Goal: Find contact information: Find contact information

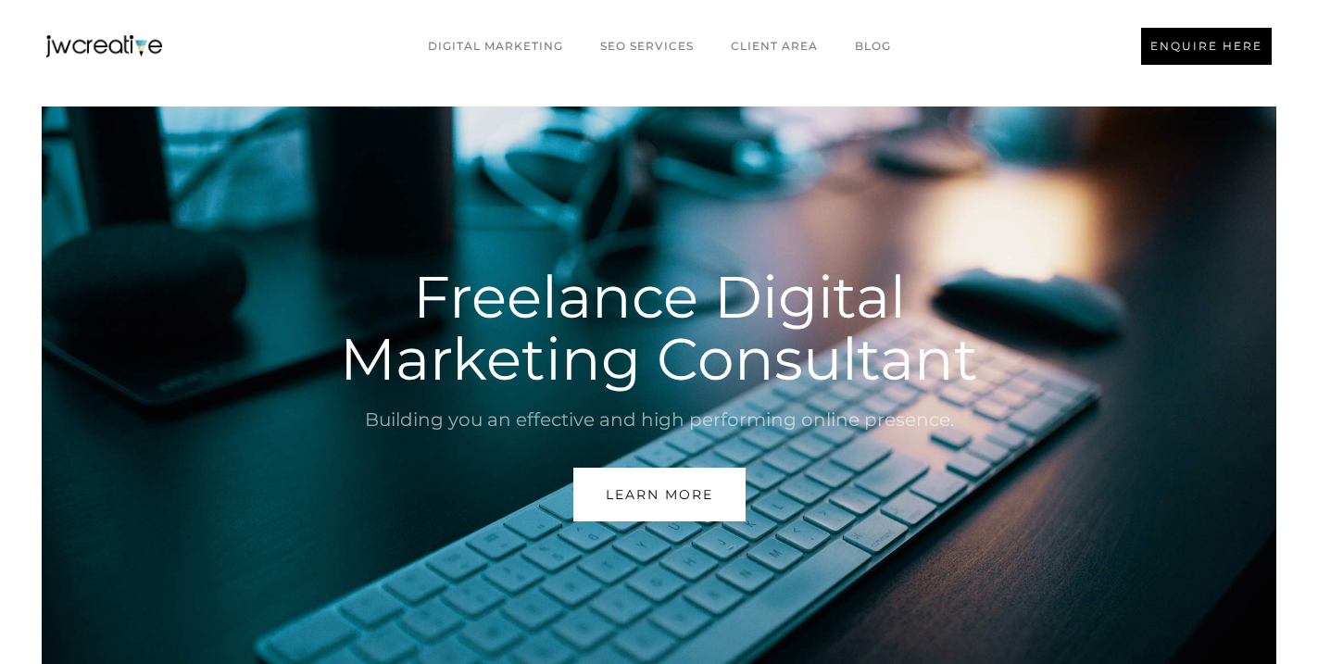
click at [1163, 59] on link "ENQUIRE HERE" at bounding box center [1206, 46] width 131 height 37
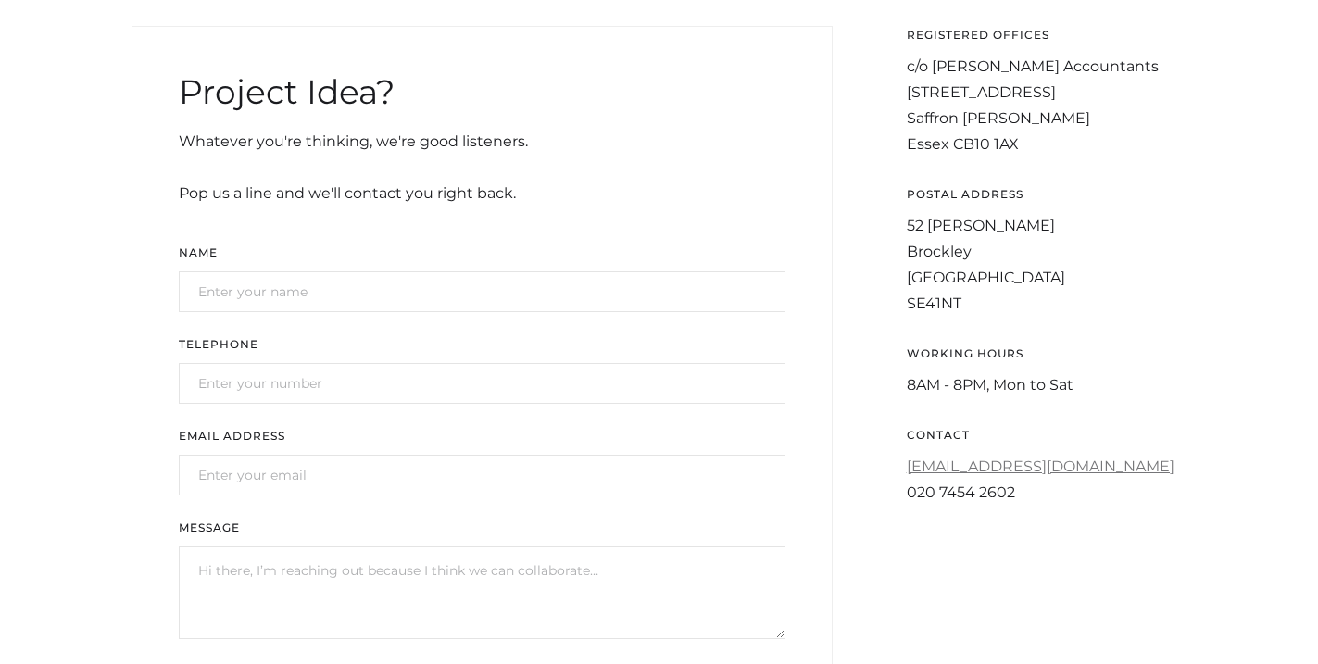
scroll to position [619, 0]
click at [1021, 466] on link "[EMAIL_ADDRESS][DOMAIN_NAME]" at bounding box center [1041, 466] width 268 height 18
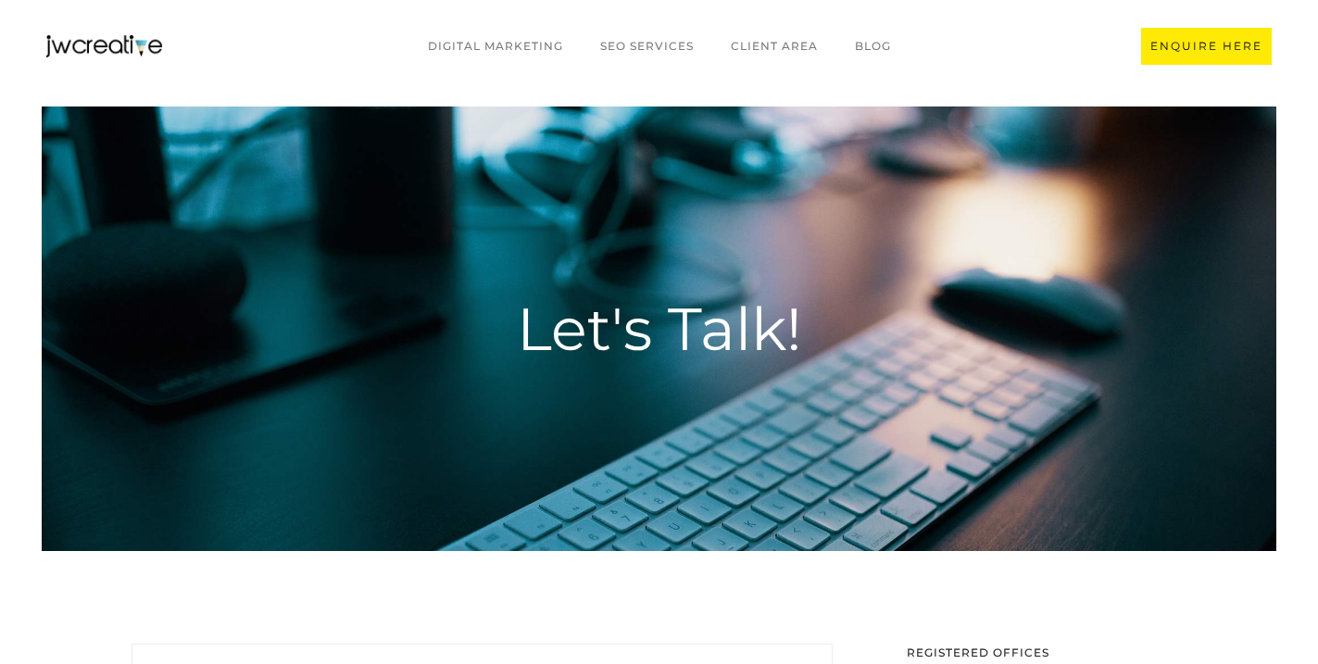
click at [121, 65] on div "Digital marketing SEO Services CLIENT AREA BLOG ENQUIRE HERE" at bounding box center [659, 46] width 1318 height 93
click at [120, 50] on img "home" at bounding box center [104, 46] width 116 height 22
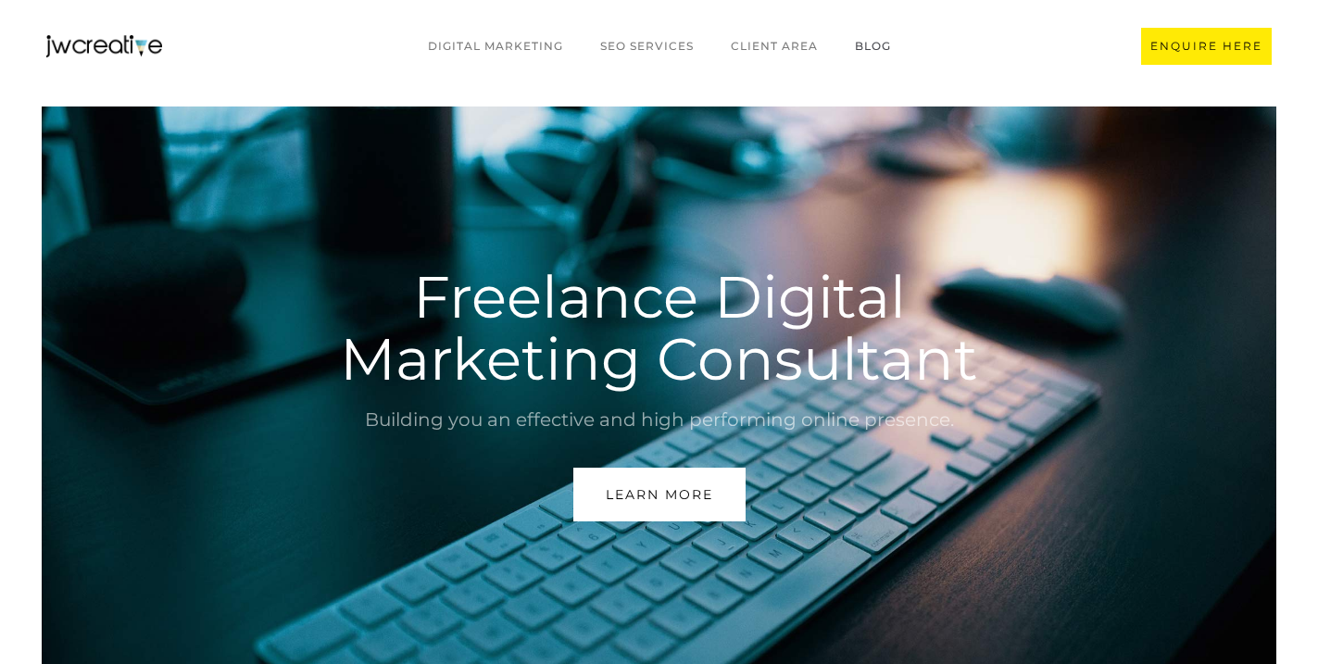
click at [893, 29] on link "BLOG" at bounding box center [872, 46] width 73 height 35
click at [866, 42] on link "BLOG" at bounding box center [872, 46] width 73 height 35
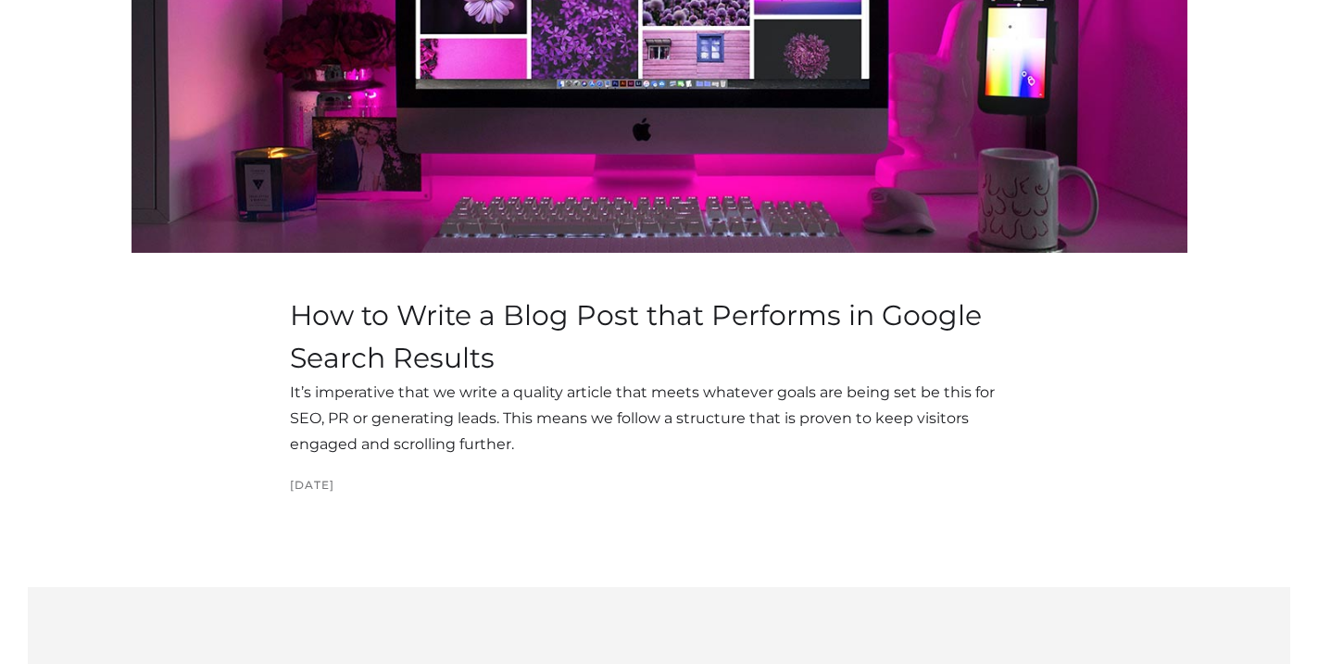
scroll to position [4988, 0]
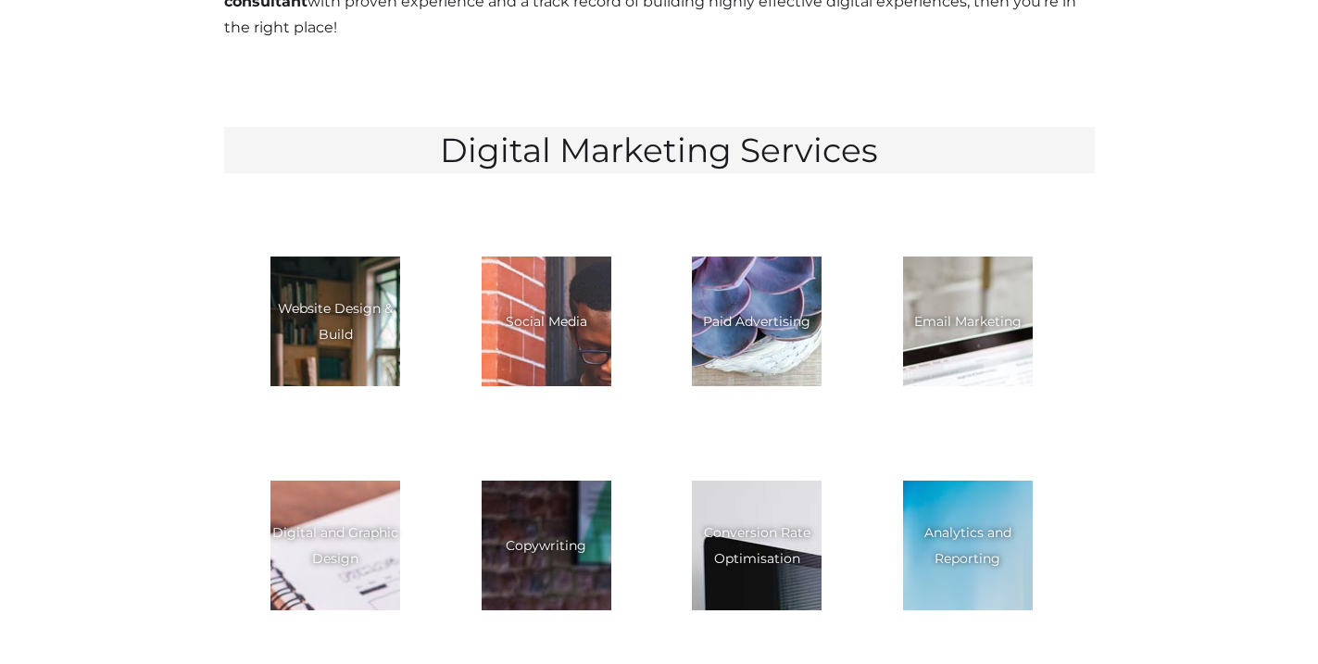
scroll to position [2515, 0]
